Goal: Information Seeking & Learning: Understand process/instructions

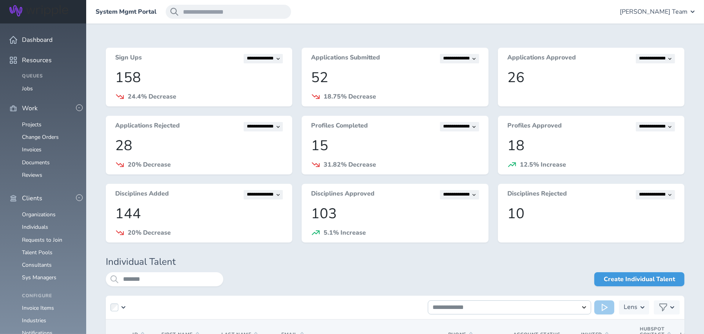
scroll to position [196, 0]
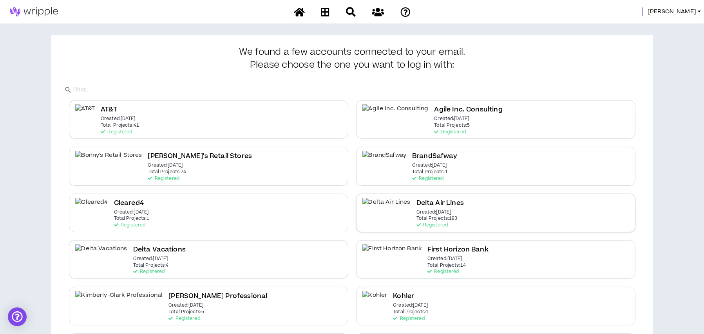
click at [428, 220] on div "Delta Air Lines Created: [DATE] Total Projects: 193 Registered" at bounding box center [439, 213] width 47 height 30
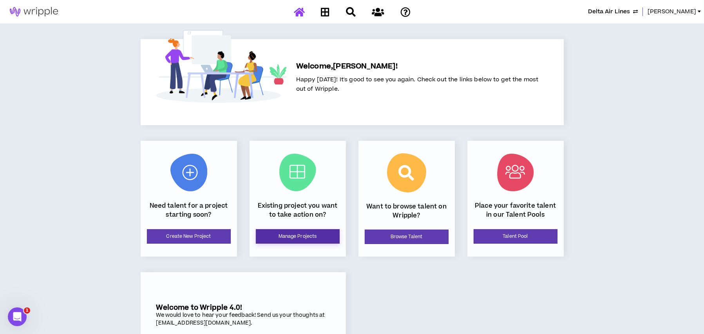
click at [309, 239] on link "Manage Projects" at bounding box center [298, 236] width 84 height 14
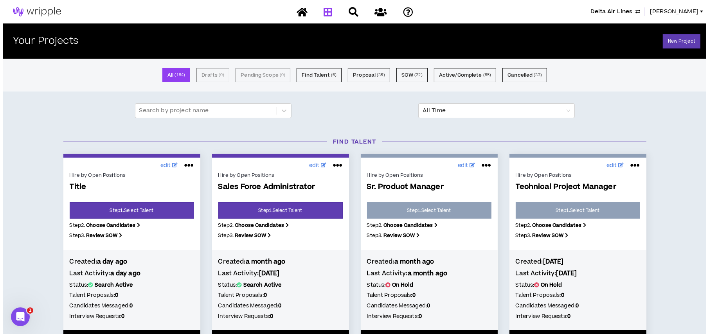
scroll to position [39, 0]
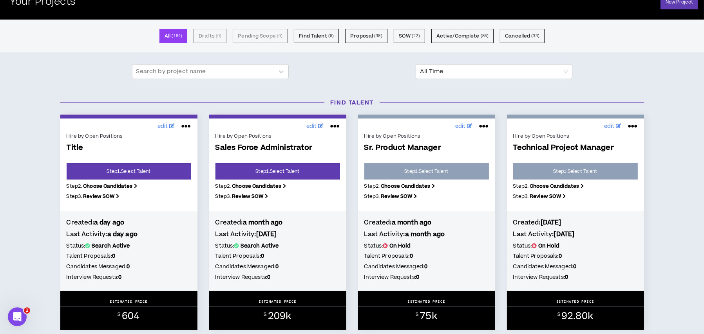
click at [182, 125] on icon at bounding box center [185, 126] width 9 height 13
click at [164, 156] on button "Close Project" at bounding box center [160, 159] width 68 height 15
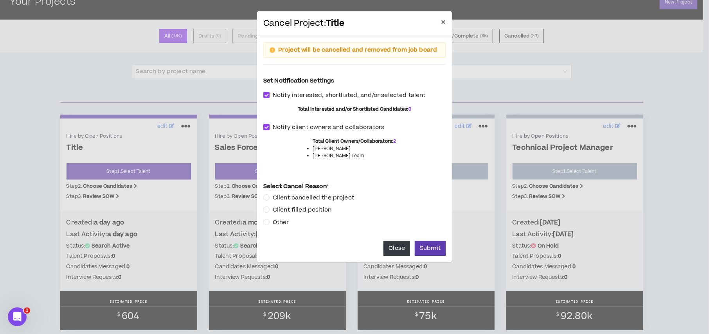
click at [265, 126] on span at bounding box center [266, 127] width 6 height 6
checkbox input "*****"
click at [265, 96] on span at bounding box center [266, 95] width 6 height 6
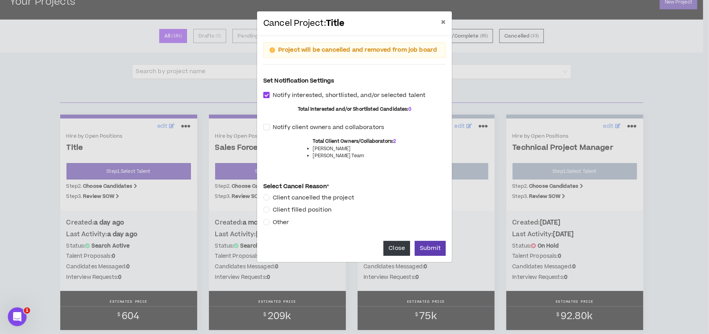
checkbox input "*****"
click at [424, 244] on button "Submit" at bounding box center [430, 248] width 31 height 15
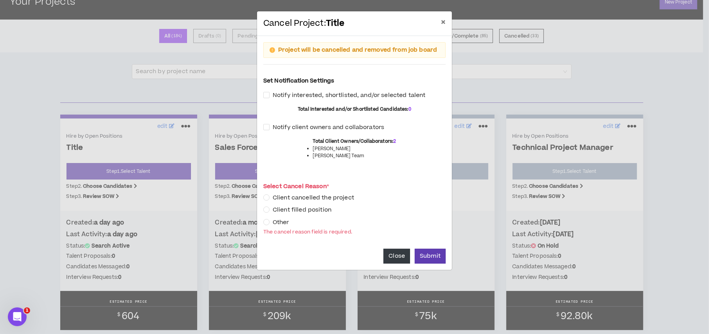
click at [268, 225] on label "Other" at bounding box center [277, 222] width 29 height 9
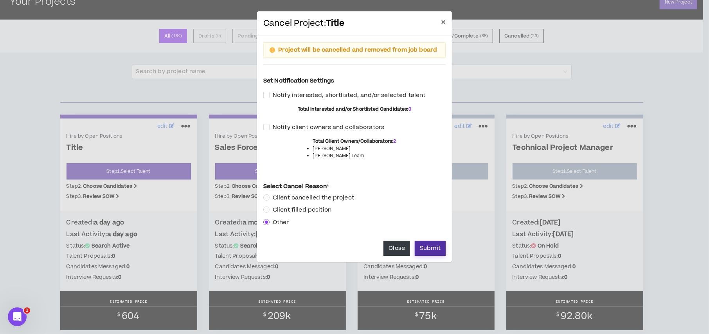
click at [430, 249] on button "Submit" at bounding box center [430, 248] width 31 height 15
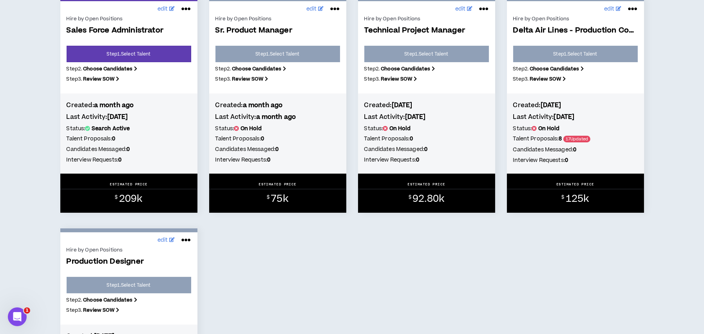
scroll to position [0, 0]
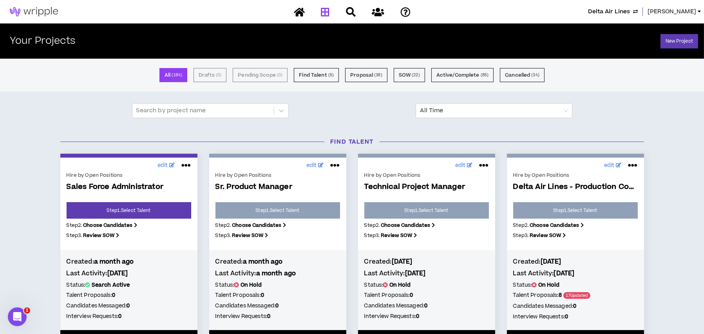
click at [606, 13] on span "Delta Air Lines" at bounding box center [609, 11] width 42 height 9
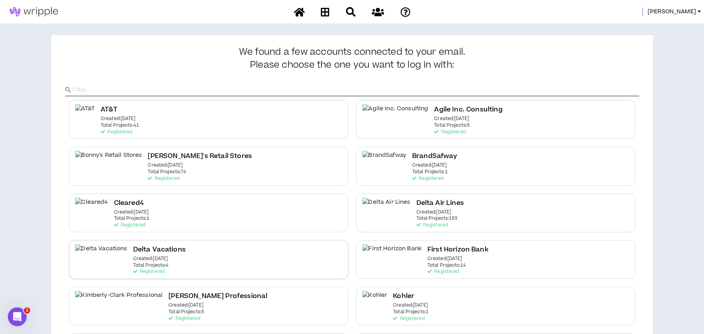
click at [268, 261] on div "Delta Vacations Created: [DATE] Total Projects: 4 Registered" at bounding box center [208, 259] width 279 height 39
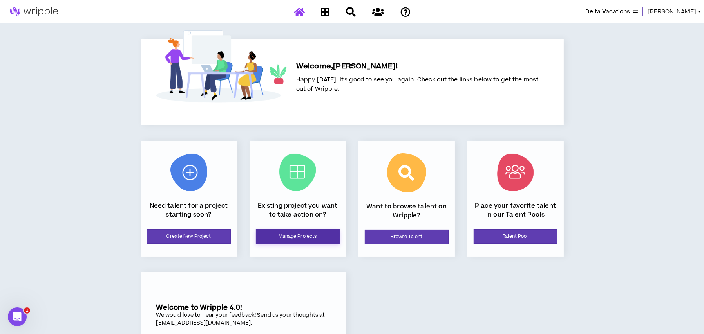
click at [326, 232] on link "Manage Projects" at bounding box center [298, 236] width 84 height 14
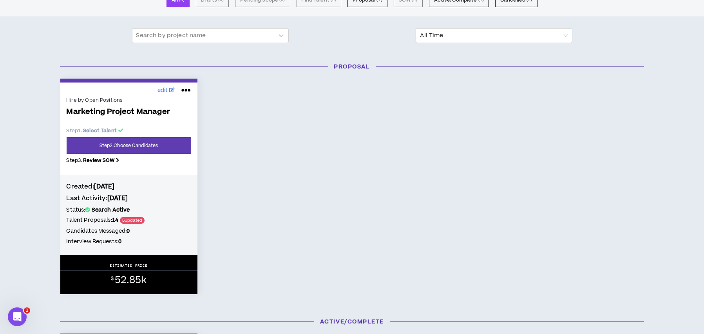
scroll to position [78, 0]
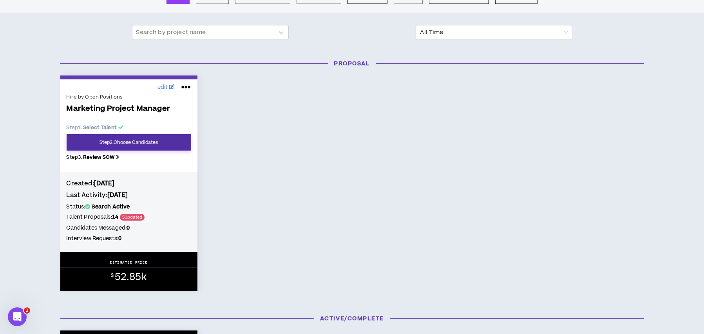
click at [150, 136] on link "Step 2 . Choose Candidates" at bounding box center [129, 142] width 124 height 16
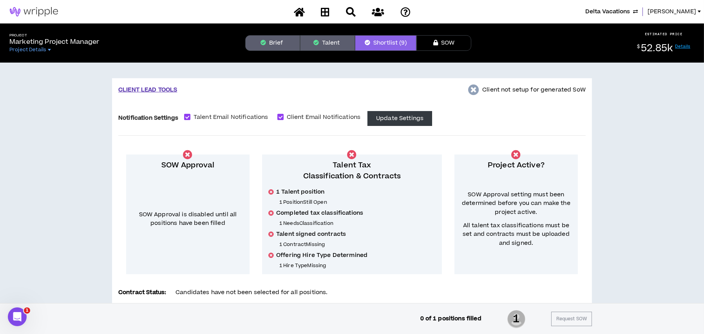
click at [278, 45] on button "Brief" at bounding box center [272, 43] width 55 height 16
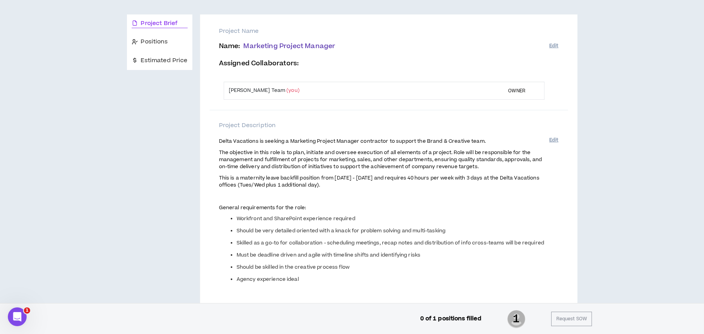
scroll to position [78, 0]
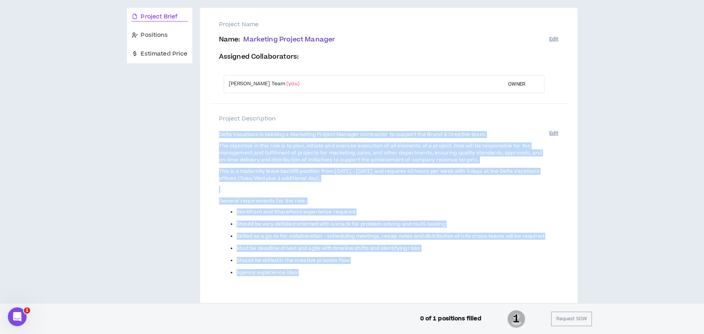
drag, startPoint x: 217, startPoint y: 130, endPoint x: 389, endPoint y: 267, distance: 219.8
click at [389, 267] on div "Project Description Delta Vacations is seeking a Marketing Project Manager cont…" at bounding box center [388, 206] width 358 height 205
copy span "Delta Vacations is seeking a Marketing Project Manager contractor to support th…"
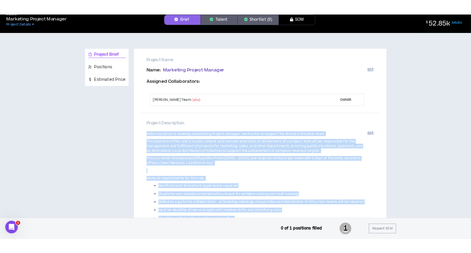
scroll to position [0, 0]
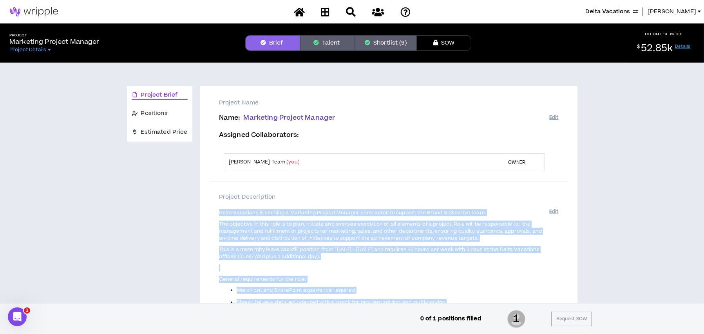
click at [613, 11] on span "Delta Vacations" at bounding box center [607, 11] width 45 height 9
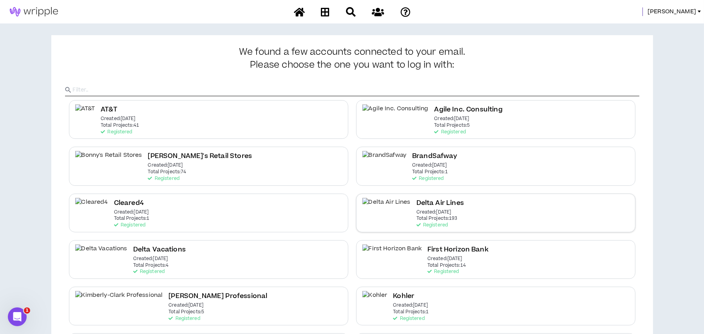
click at [442, 216] on div "Delta Air Lines Created: [DATE] Total Projects: 193 Registered" at bounding box center [495, 213] width 279 height 39
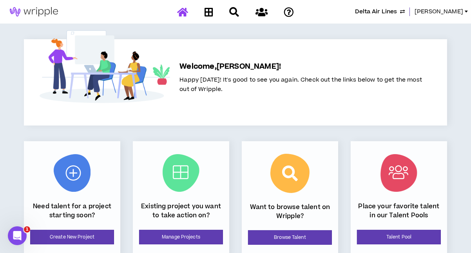
click at [379, 12] on span "Delta Air Lines" at bounding box center [376, 11] width 42 height 9
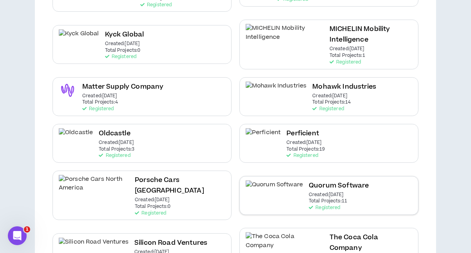
scroll to position [352, 0]
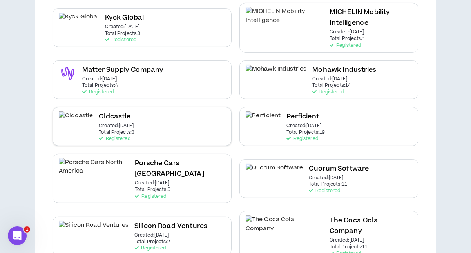
click at [151, 107] on div "Oldcastle Created: [DATE] Total Projects: 3 Registered" at bounding box center [141, 126] width 179 height 39
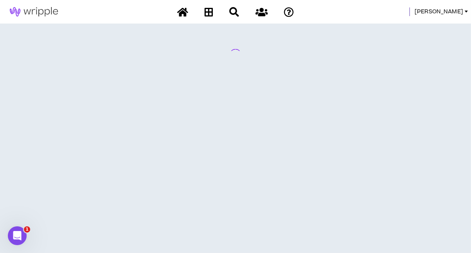
scroll to position [0, 0]
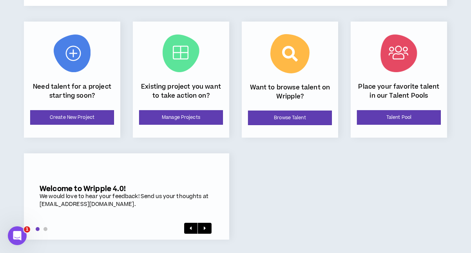
scroll to position [121, 0]
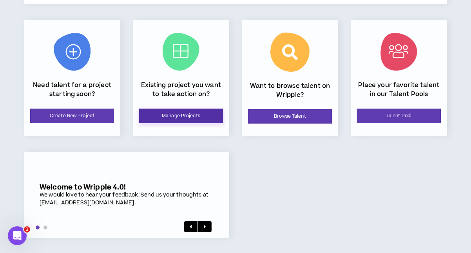
click at [194, 112] on link "Manage Projects" at bounding box center [181, 115] width 84 height 14
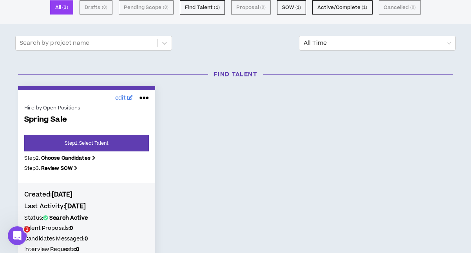
scroll to position [78, 0]
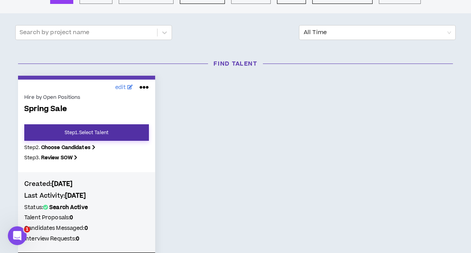
click at [135, 127] on link "Step 1 . Select Talent" at bounding box center [86, 132] width 124 height 16
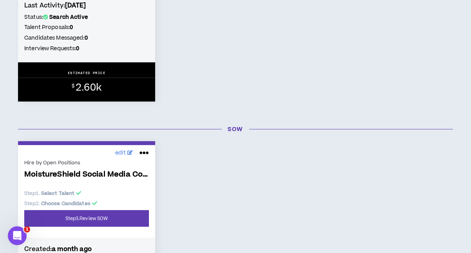
scroll to position [352, 0]
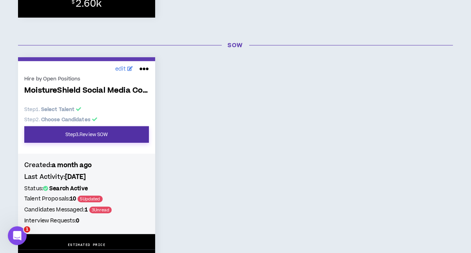
click at [116, 135] on link "Step 3 . Review SOW" at bounding box center [86, 134] width 124 height 16
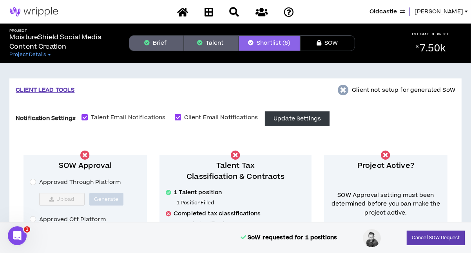
click at [164, 40] on button "Brief" at bounding box center [156, 43] width 55 height 16
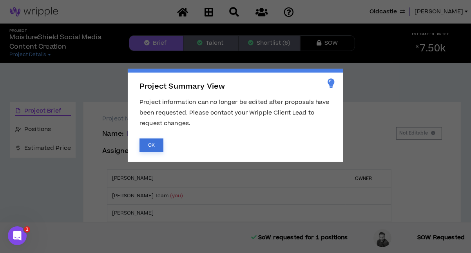
click at [151, 141] on button "OK" at bounding box center [151, 145] width 24 height 14
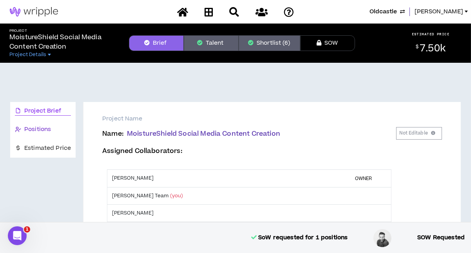
click at [41, 132] on span "Positions" at bounding box center [37, 129] width 27 height 9
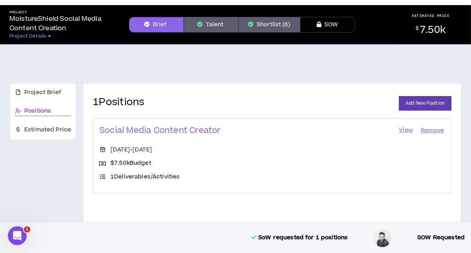
scroll to position [42, 0]
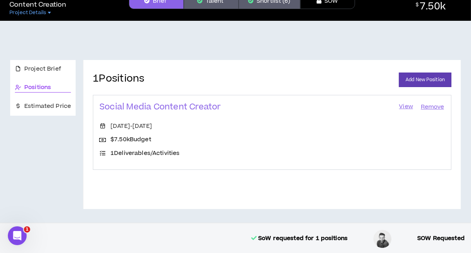
click at [409, 105] on link "View" at bounding box center [406, 106] width 16 height 11
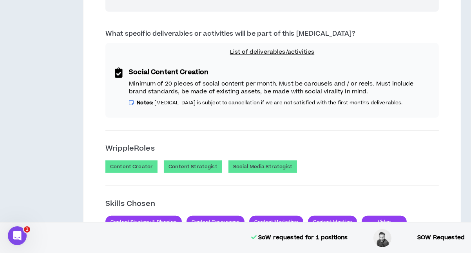
scroll to position [509, 0]
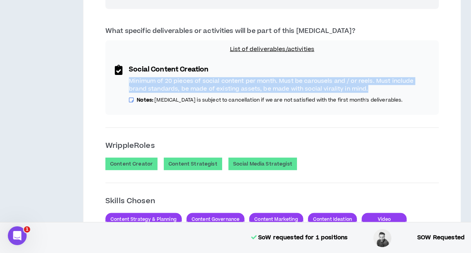
drag, startPoint x: 350, startPoint y: 88, endPoint x: 126, endPoint y: 80, distance: 224.1
click at [126, 80] on div "Social Content Creation Minimum of 20 pieces of social content per month. Must …" at bounding box center [272, 84] width 314 height 52
copy p "Minimum of 20 pieces of social content per month. Must be carousels and / or re…"
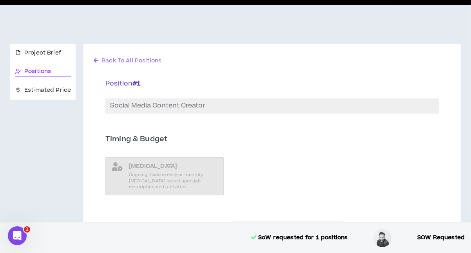
scroll to position [0, 0]
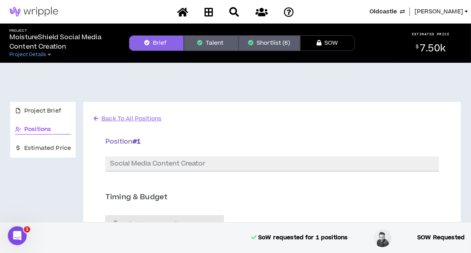
click at [322, 43] on button "SOW" at bounding box center [327, 43] width 55 height 16
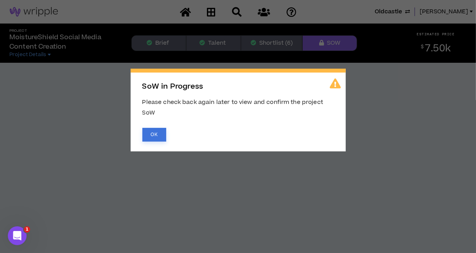
click at [157, 131] on button "OK" at bounding box center [155, 135] width 24 height 14
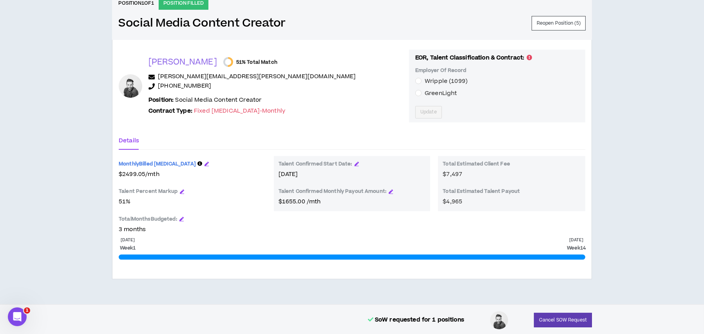
scroll to position [335, 0]
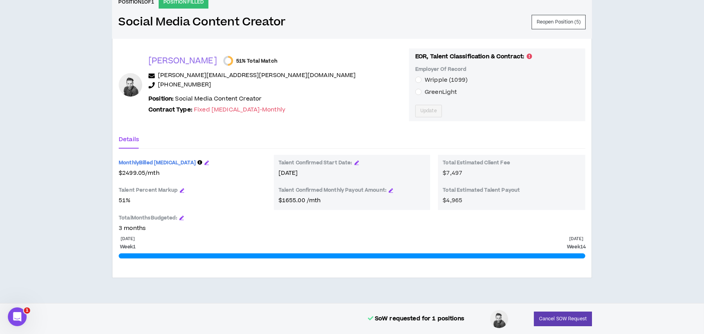
drag, startPoint x: 281, startPoint y: 170, endPoint x: 313, endPoint y: 171, distance: 31.7
click at [313, 171] on p "[DATE]" at bounding box center [351, 173] width 147 height 9
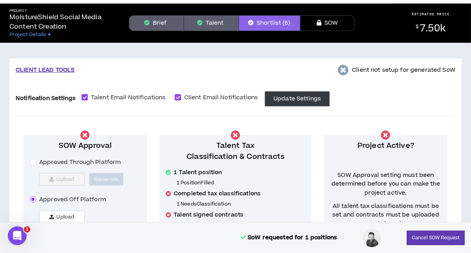
scroll to position [0, 0]
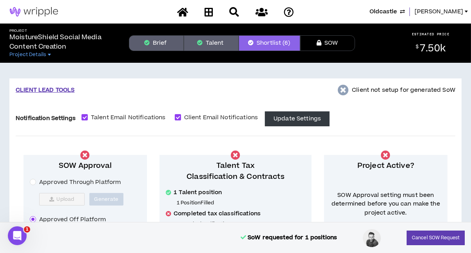
click at [163, 45] on button "Brief" at bounding box center [156, 43] width 55 height 16
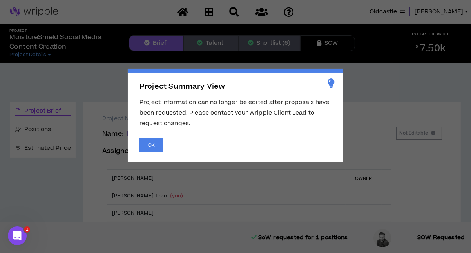
scroll to position [195, 0]
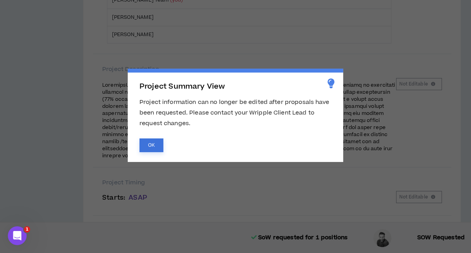
click at [156, 143] on button "OK" at bounding box center [151, 145] width 24 height 14
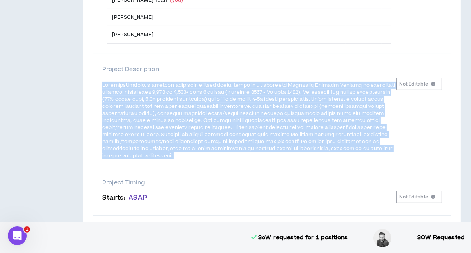
drag, startPoint x: 102, startPoint y: 83, endPoint x: 218, endPoint y: 153, distance: 135.4
click at [218, 153] on p at bounding box center [248, 120] width 293 height 79
copy span "MoistureShield, a leading composite decking brand, needs an experienced Instagr…"
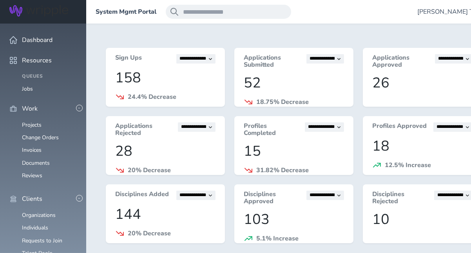
scroll to position [196, 0]
